Goal: Information Seeking & Learning: Compare options

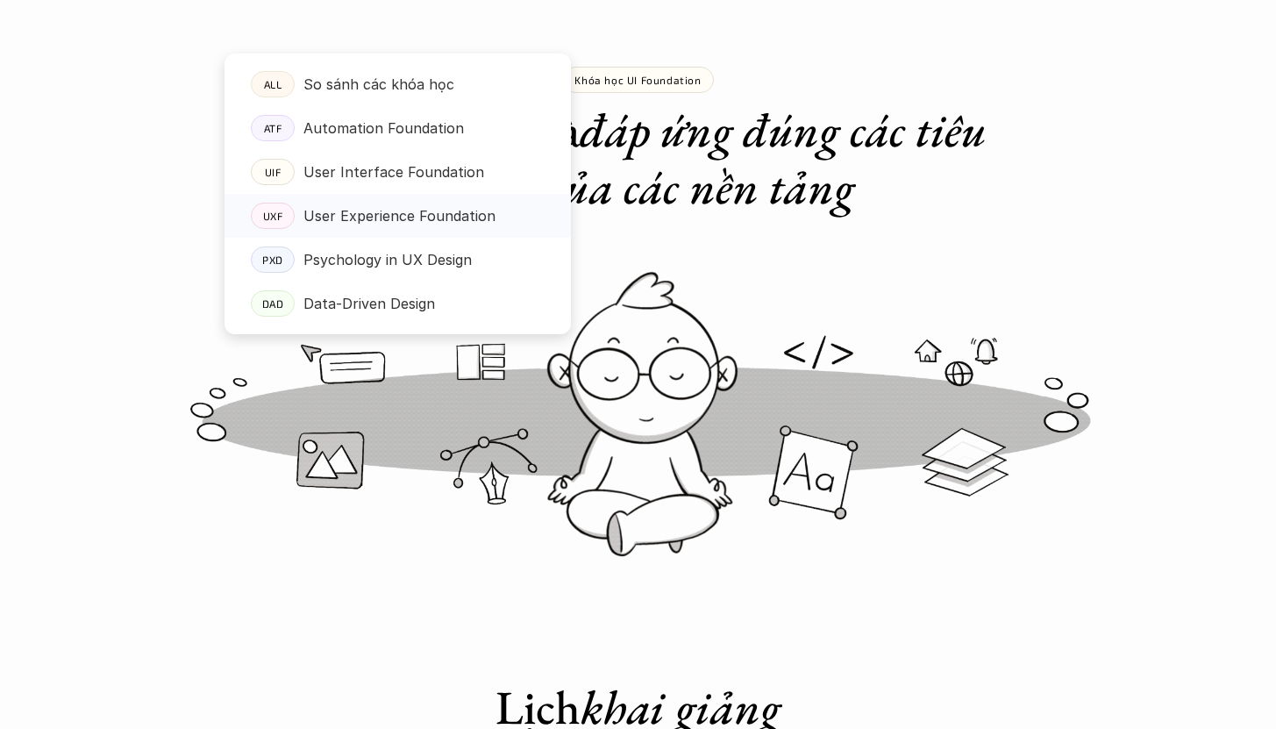
scroll to position [72, 0]
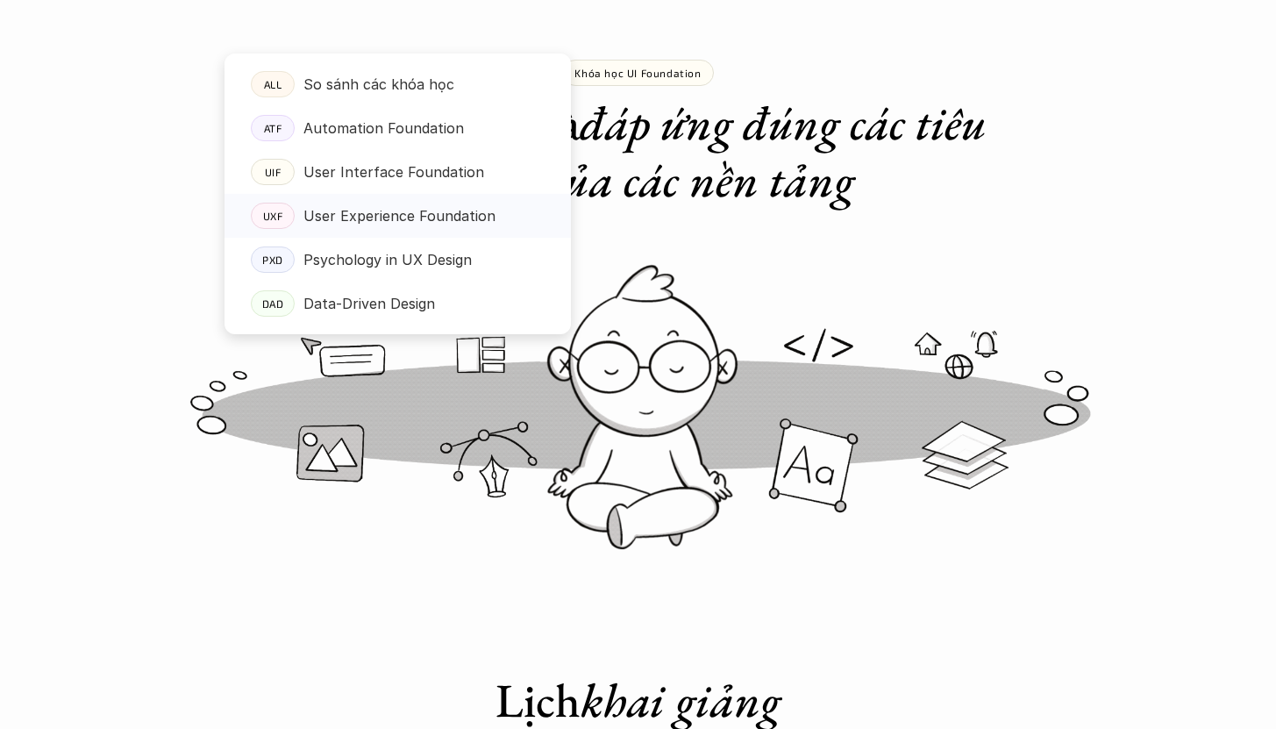
click at [447, 217] on p "User Experience Foundation" at bounding box center [400, 216] width 192 height 26
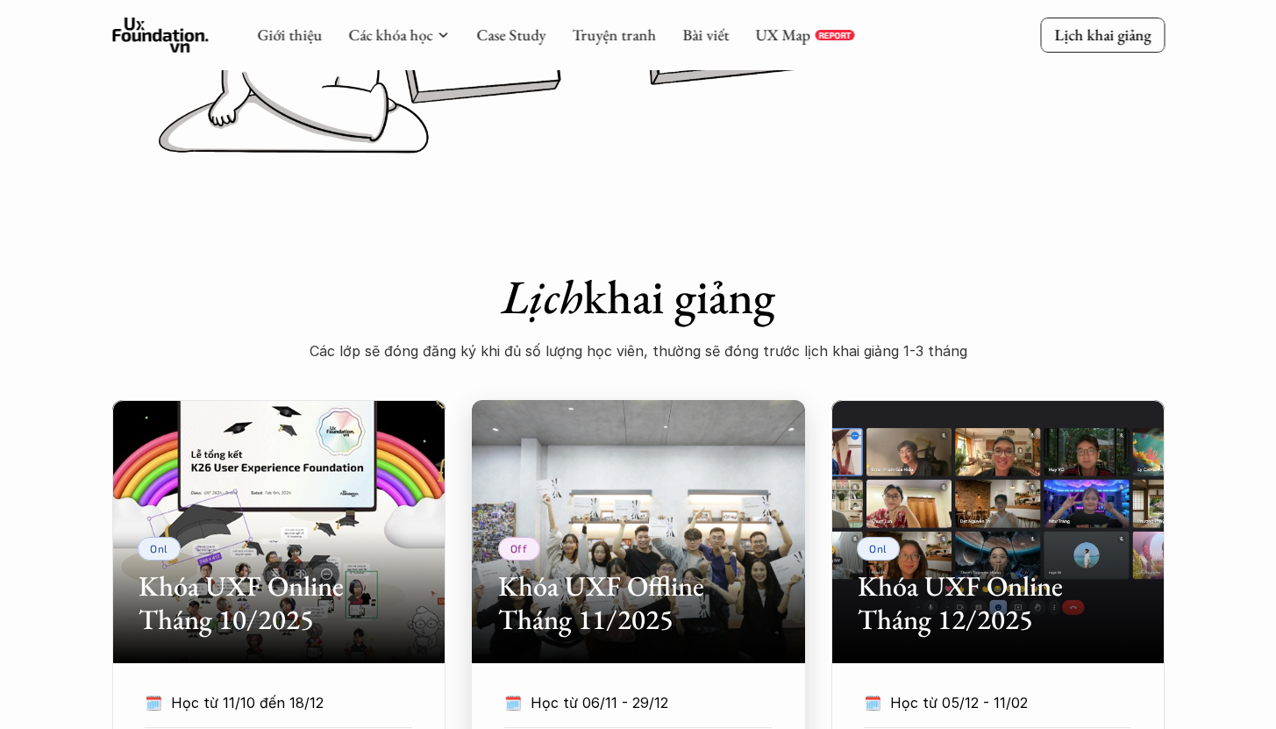
scroll to position [472, 0]
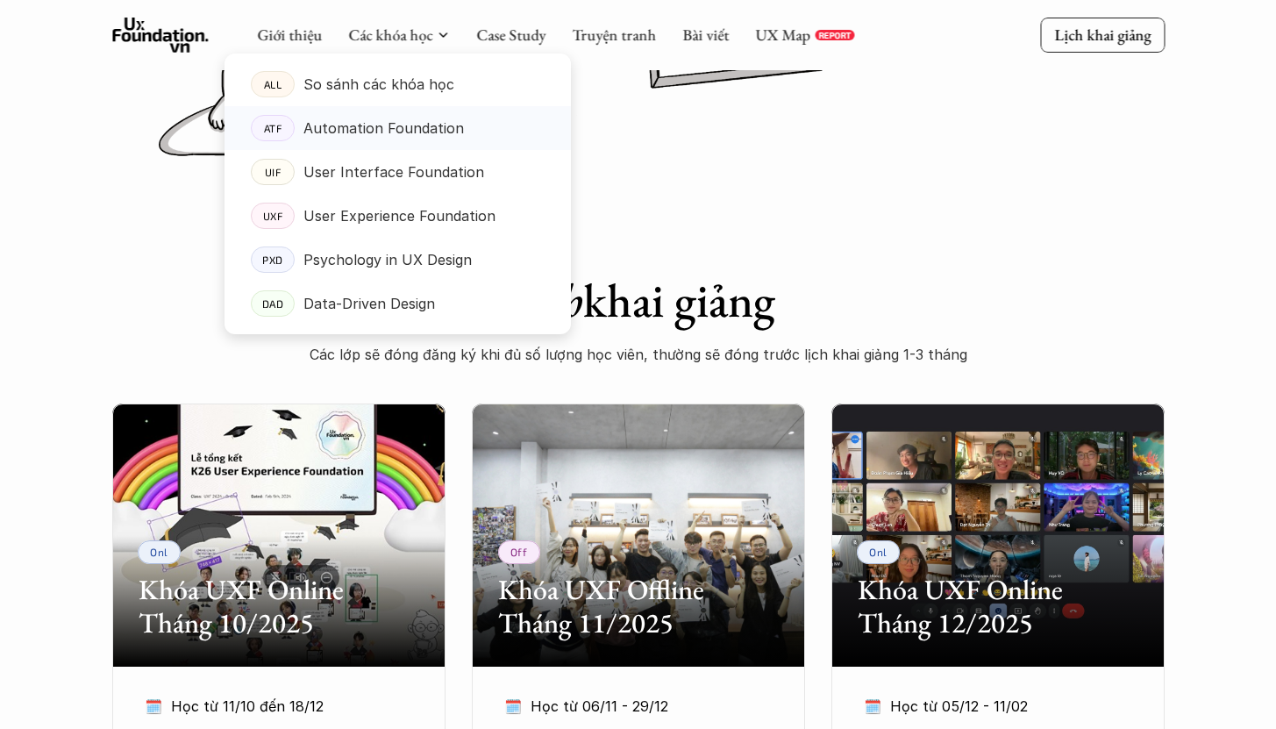
click at [413, 134] on p "Automation Foundation" at bounding box center [384, 128] width 161 height 26
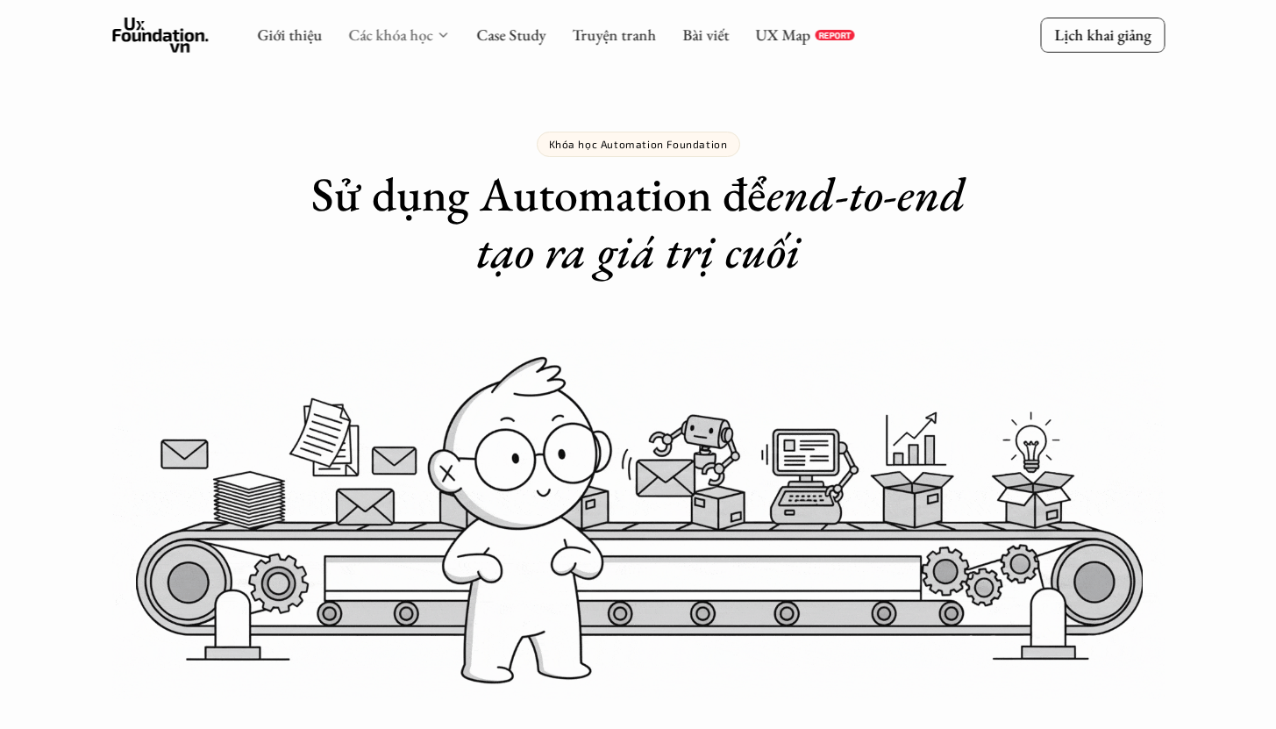
click at [413, 32] on link "Các khóa học" at bounding box center [390, 35] width 84 height 20
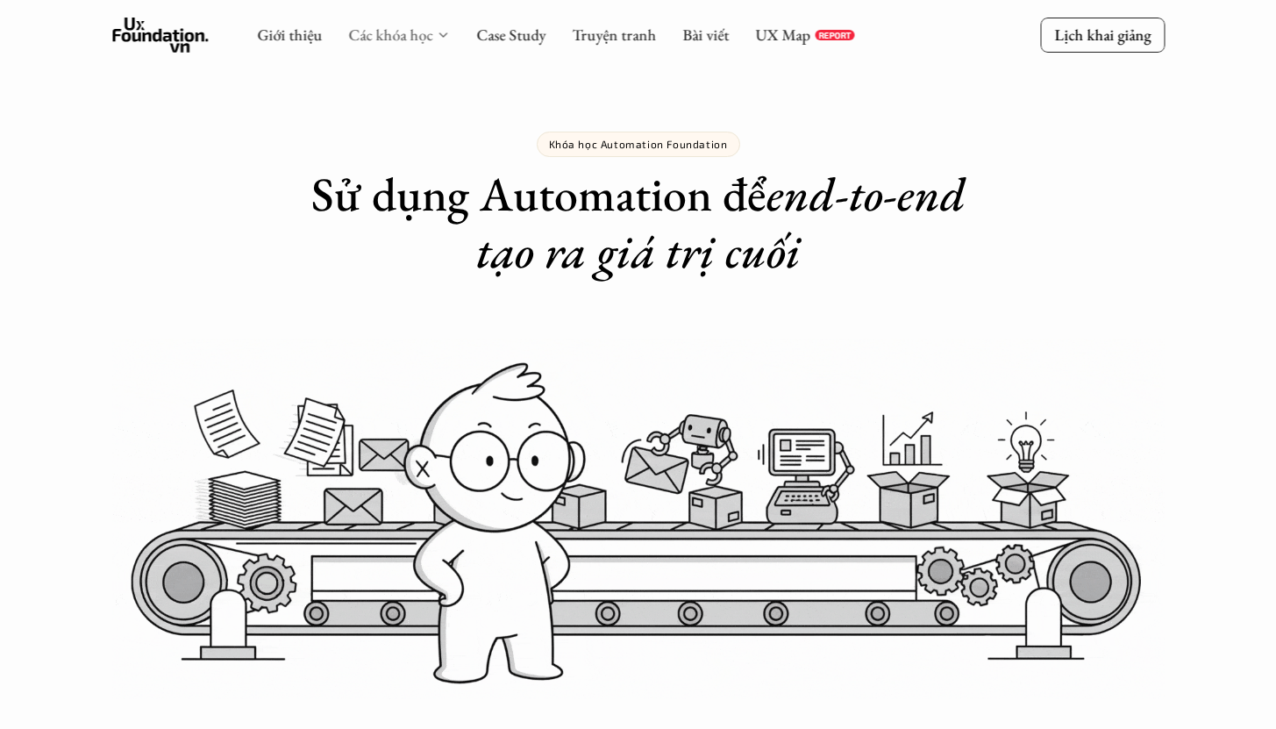
click at [430, 34] on link "Các khóa học" at bounding box center [390, 35] width 84 height 20
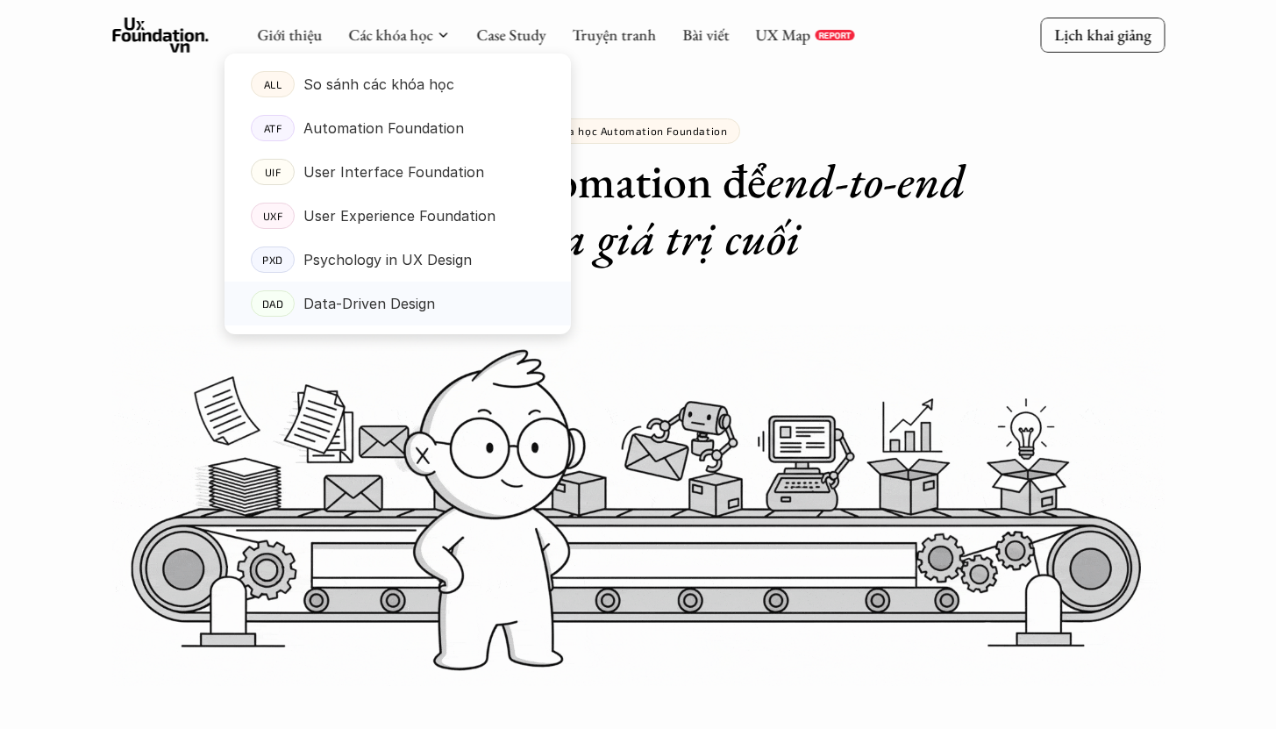
scroll to position [4, 0]
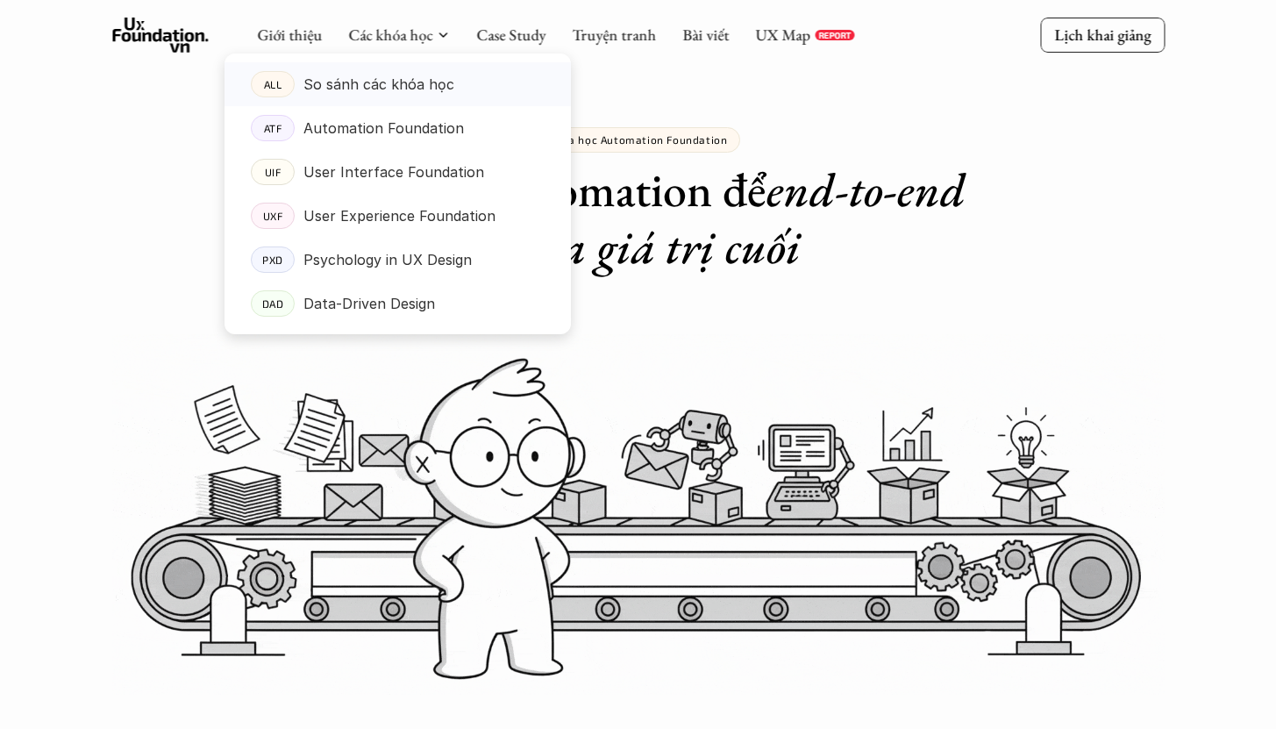
click at [412, 71] on p "So sánh các khóa học" at bounding box center [379, 84] width 151 height 26
